Goal: Communication & Community: Share content

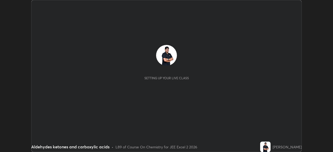
scroll to position [152, 332]
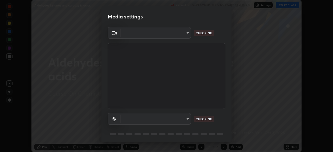
click at [163, 121] on body "Erase all Aldehydes ketones and carboxylic acids Recording WAS SCHEDULED TO STA…" at bounding box center [166, 76] width 333 height 152
type input "0098613ca96d1cb365b3845fa694b9755ae94ec2d7c0f75973c998bbbf9ace16"
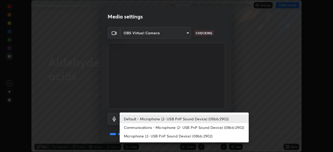
click at [137, 129] on li "Communications - Microphone (2- USB PnP Sound Device) (08bb:2902)" at bounding box center [183, 127] width 129 height 9
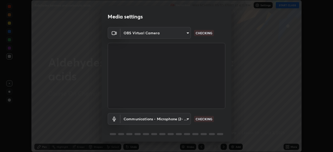
click at [135, 119] on body "Erase all Aldehydes ketones and carboxylic acids Recording WAS SCHEDULED TO STA…" at bounding box center [166, 76] width 333 height 152
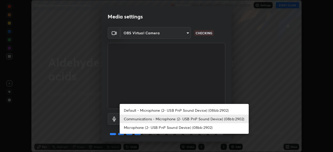
click at [133, 110] on li "Default - Microphone (2- USB PnP Sound Device) (08bb:2902)" at bounding box center [183, 110] width 129 height 9
type input "default"
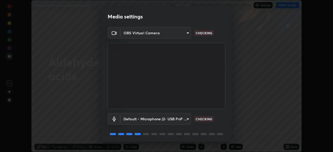
scroll to position [18, 0]
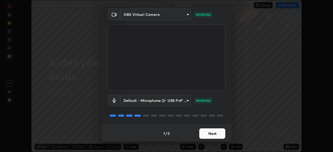
click at [204, 132] on button "Next" at bounding box center [212, 133] width 26 height 10
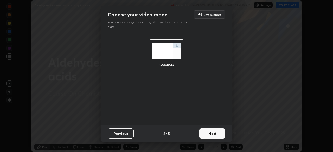
scroll to position [0, 0]
click at [209, 132] on button "Next" at bounding box center [212, 133] width 26 height 10
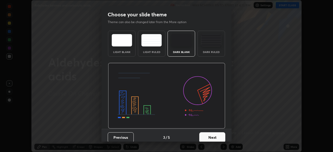
click at [212, 134] on button "Next" at bounding box center [212, 137] width 26 height 10
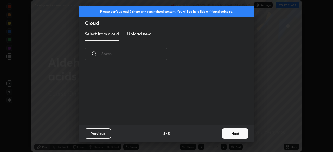
click at [229, 133] on button "Next" at bounding box center [235, 133] width 26 height 10
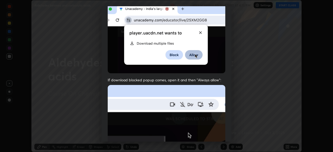
click at [128, 95] on img at bounding box center [166, 142] width 117 height 114
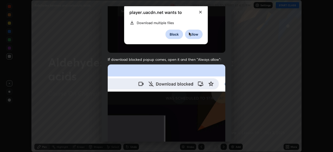
scroll to position [124, 0]
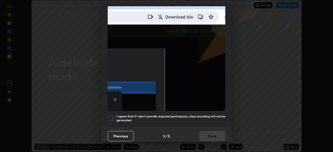
click at [111, 115] on div at bounding box center [111, 118] width 6 height 6
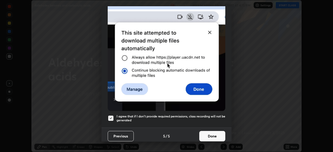
click at [203, 131] on button "Done" at bounding box center [212, 136] width 26 height 10
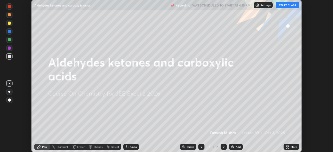
click at [282, 6] on button "START CLASS" at bounding box center [286, 5] width 23 height 6
click at [285, 145] on icon at bounding box center [287, 147] width 4 height 4
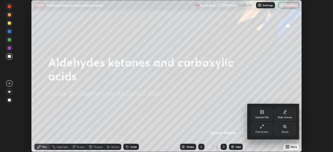
click at [257, 119] on div "Upload File" at bounding box center [261, 114] width 21 height 12
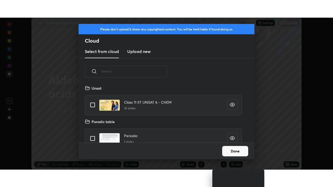
scroll to position [58, 167]
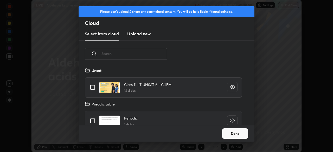
click at [229, 131] on button "Done" at bounding box center [235, 133] width 26 height 10
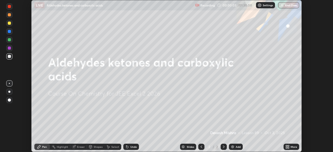
click at [286, 146] on icon at bounding box center [285, 145] width 1 height 1
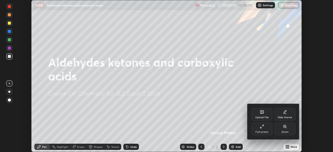
click at [254, 130] on div "Full screen" at bounding box center [261, 129] width 21 height 12
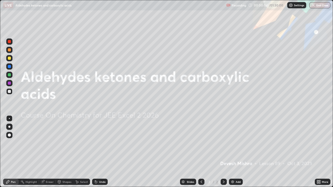
scroll to position [187, 333]
click at [234, 152] on img at bounding box center [232, 182] width 4 height 4
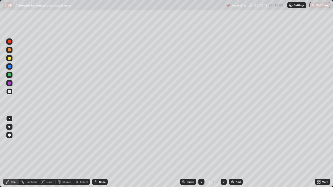
click at [9, 75] on div at bounding box center [9, 74] width 3 height 3
click at [9, 68] on div at bounding box center [9, 66] width 3 height 3
click at [9, 58] on div at bounding box center [9, 58] width 3 height 3
click at [229, 152] on div "Add" at bounding box center [236, 182] width 14 height 6
